Goal: Task Accomplishment & Management: Use online tool/utility

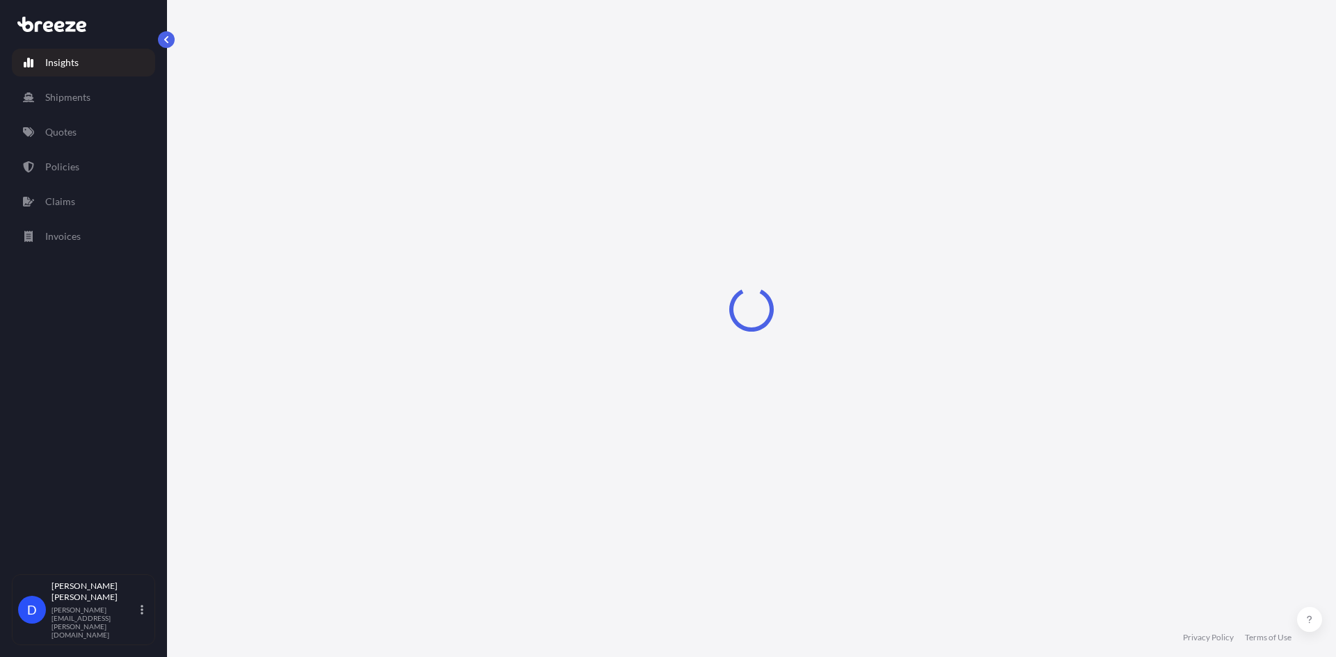
select select "2025"
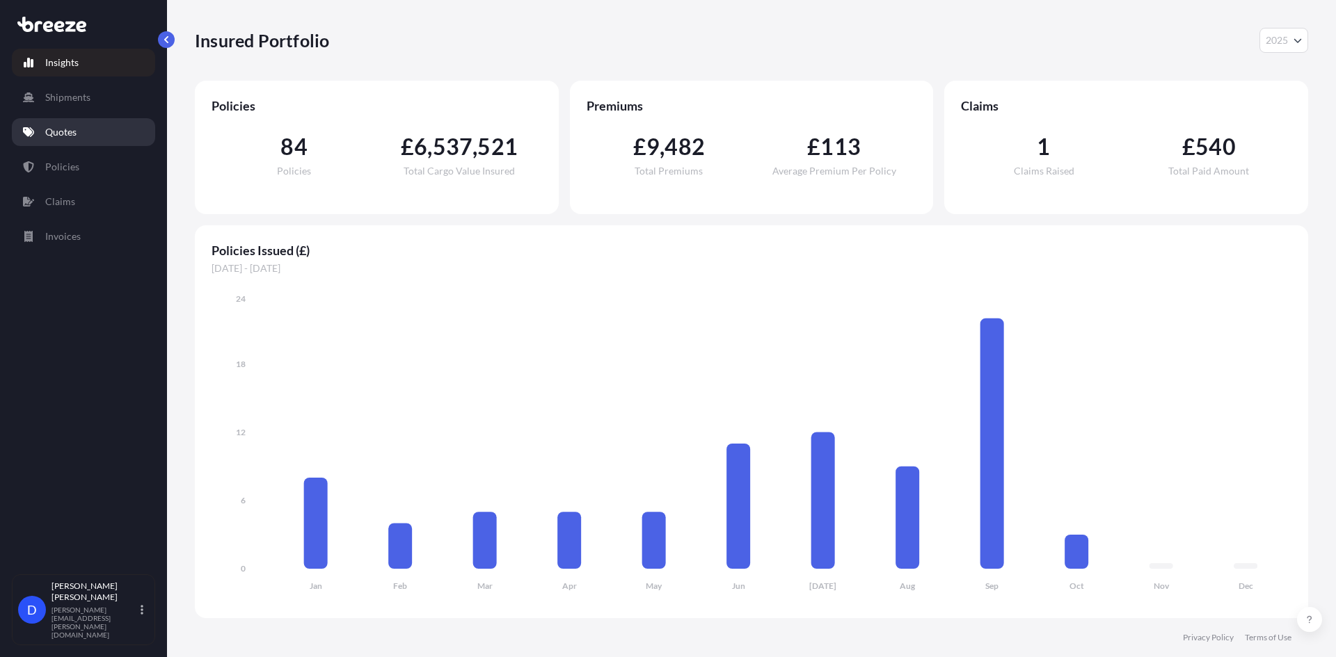
click at [79, 127] on link "Quotes" at bounding box center [83, 132] width 143 height 28
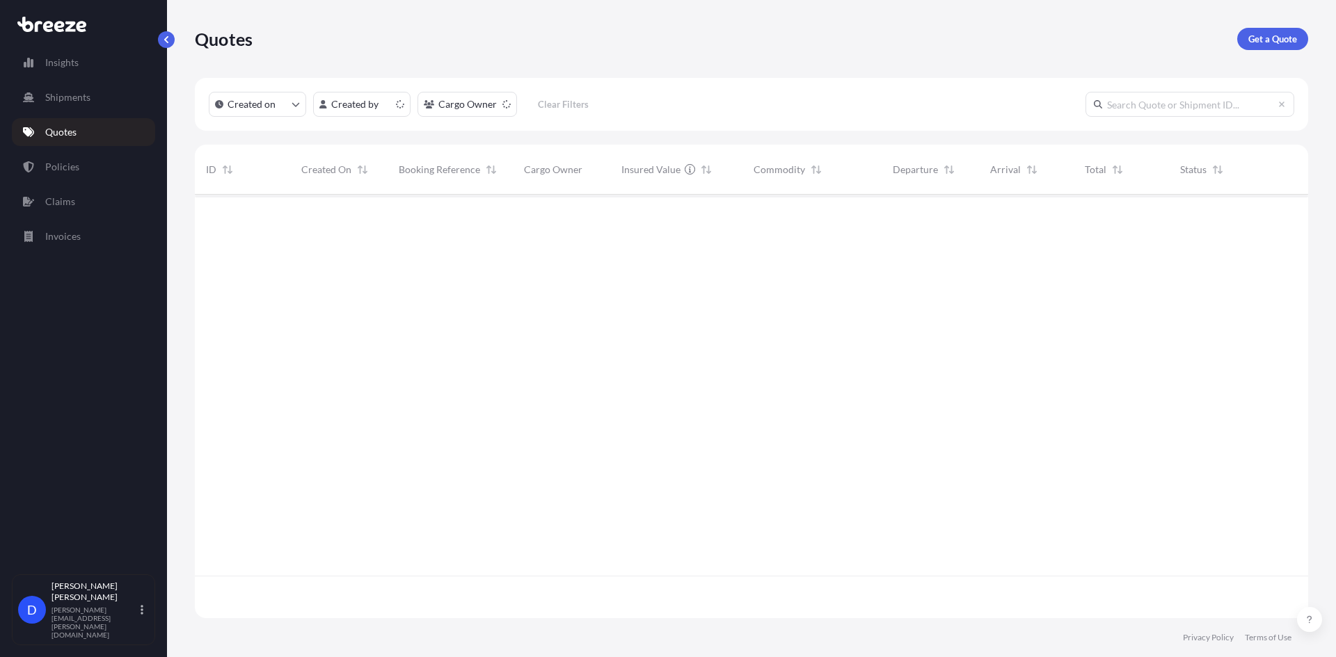
scroll to position [421, 1103]
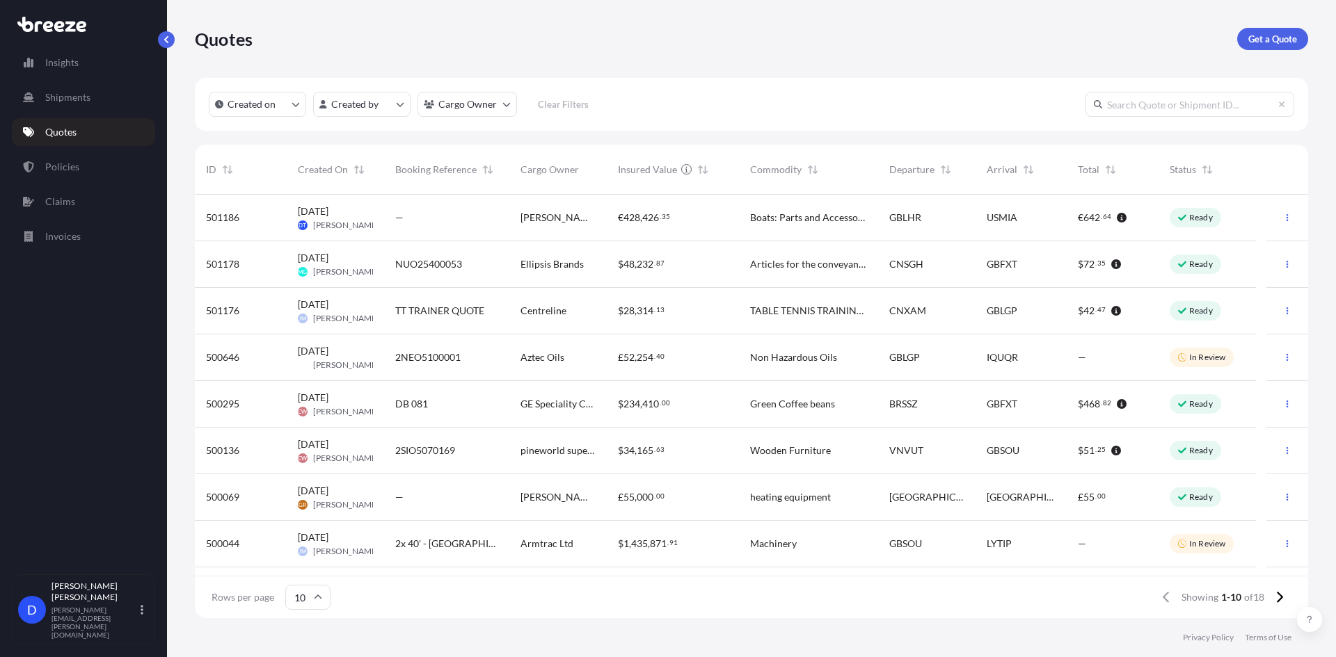
click at [475, 206] on div "—" at bounding box center [446, 218] width 125 height 47
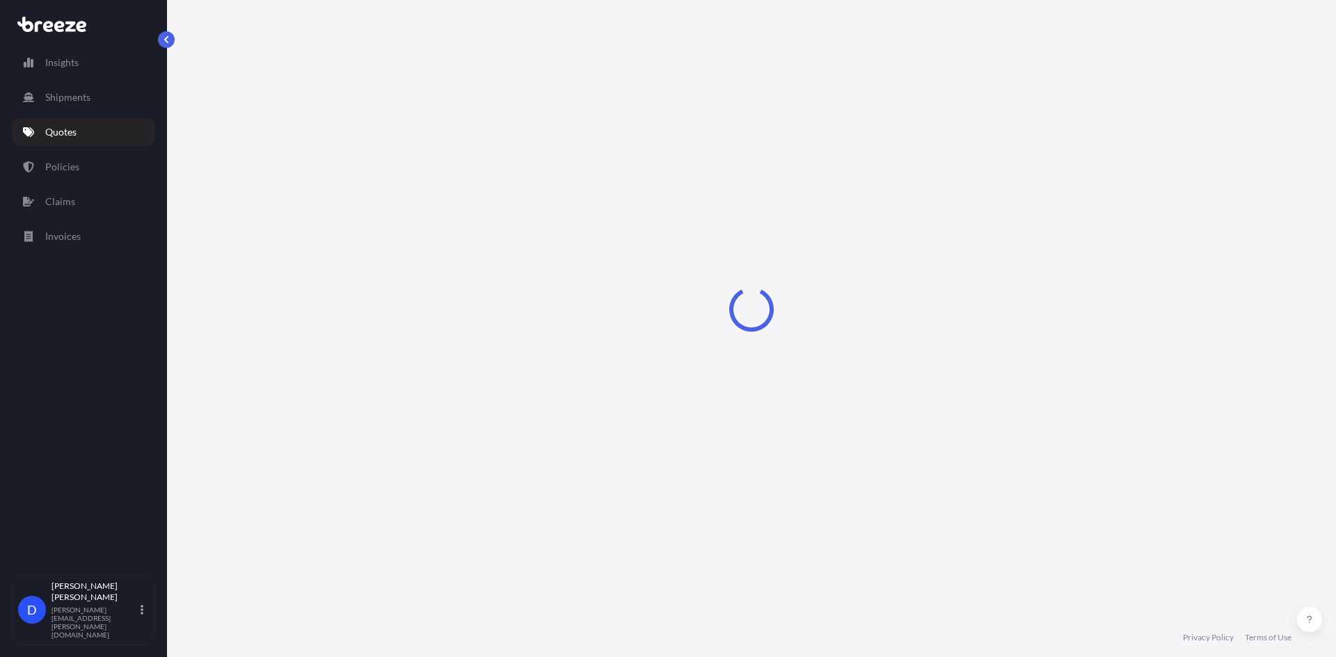
select select "Road"
select select "Air"
select select "Road"
select select "1"
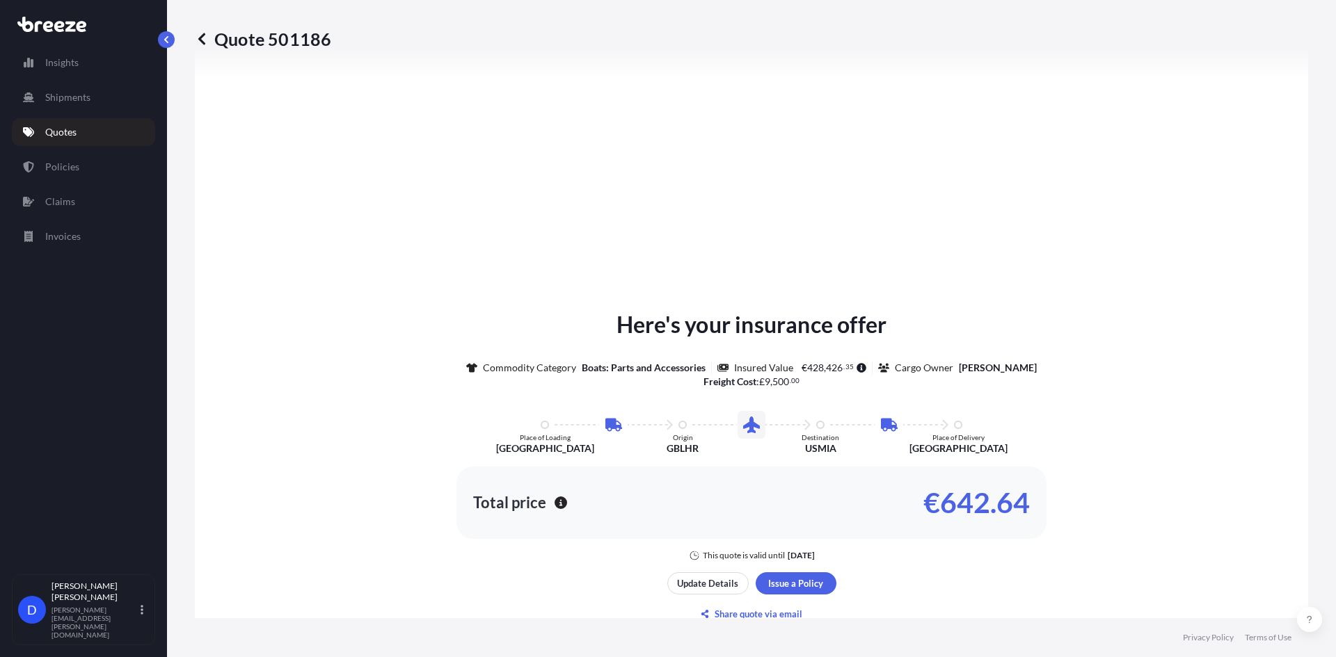
scroll to position [610, 0]
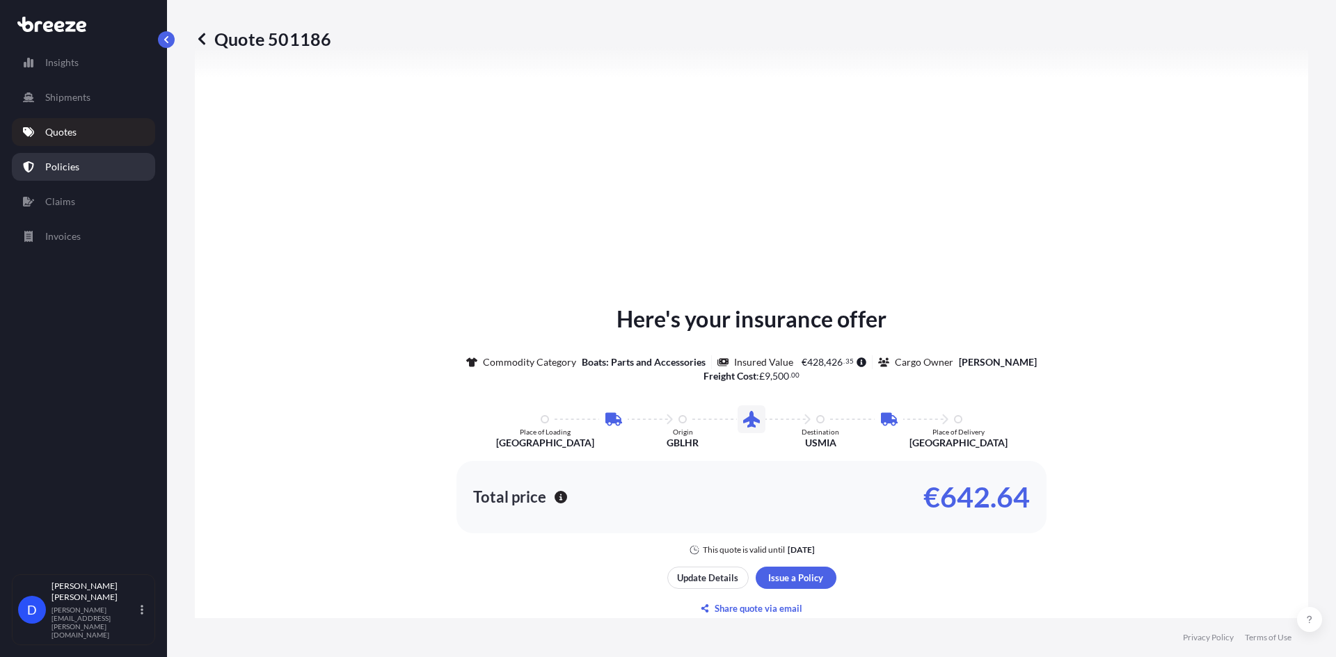
click at [79, 166] on link "Policies" at bounding box center [83, 167] width 143 height 28
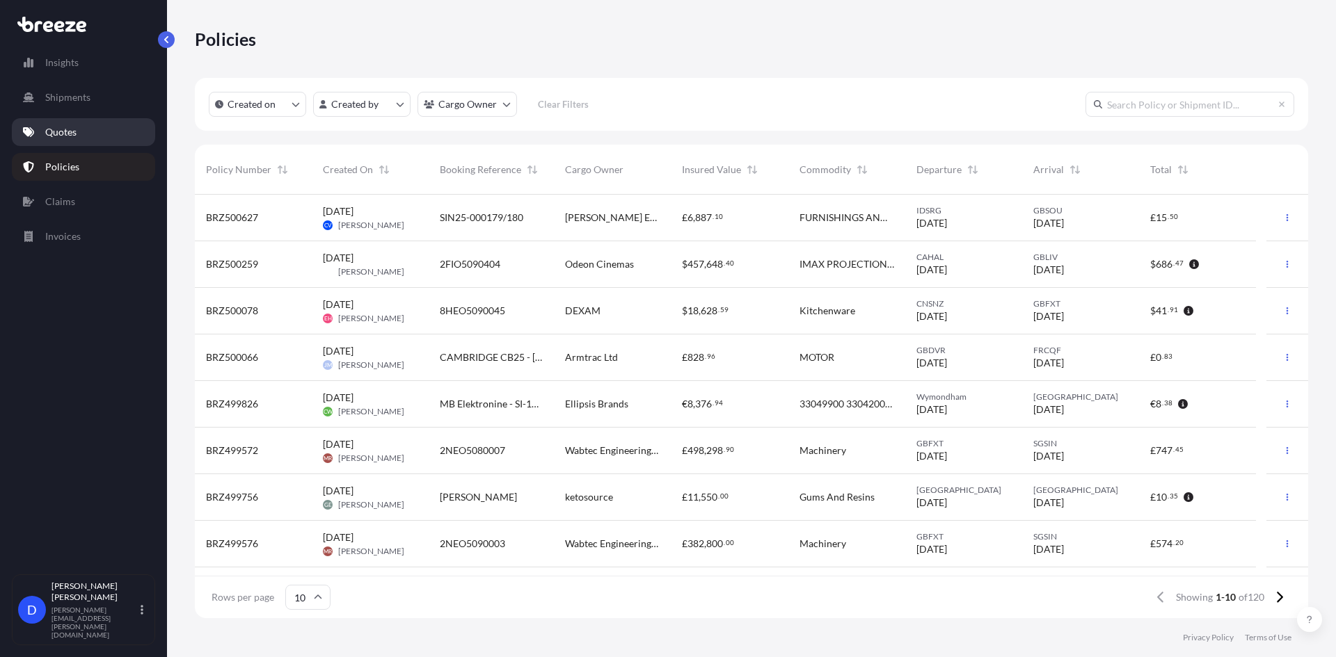
click at [65, 129] on p "Quotes" at bounding box center [60, 132] width 31 height 14
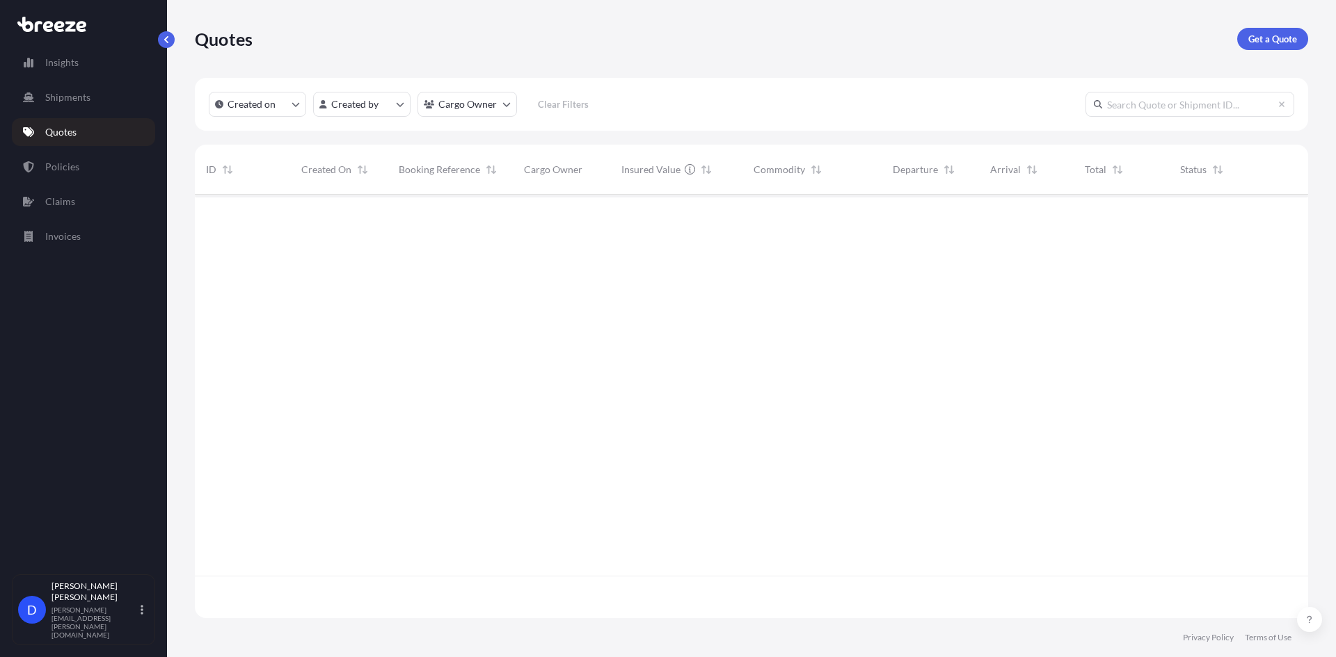
scroll to position [421, 1103]
